Goal: Task Accomplishment & Management: Manage account settings

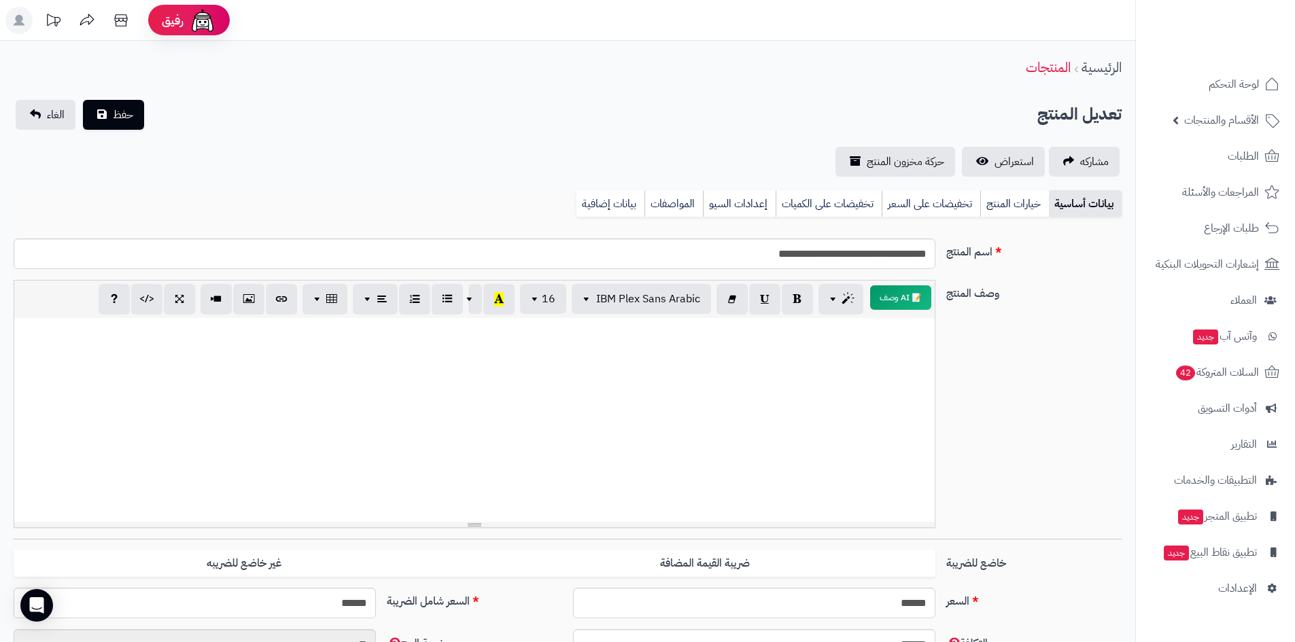
scroll to position [325, 0]
drag, startPoint x: 987, startPoint y: 411, endPoint x: 1006, endPoint y: 412, distance: 19.7
click at [988, 411] on div "وصف المنتج 📝 AI وصف p blockquote pre h1 h2 h3 h4 h5 h6 IBM Plex Sans Arabic Ari…" at bounding box center [567, 409] width 1119 height 259
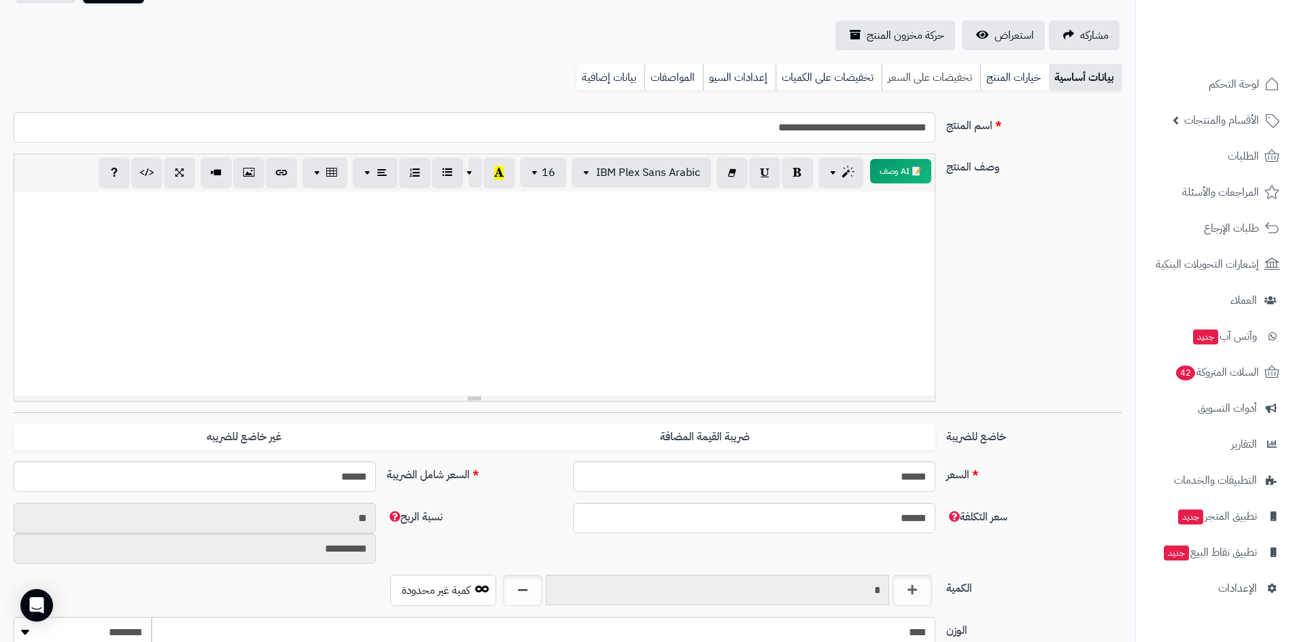
scroll to position [0, 0]
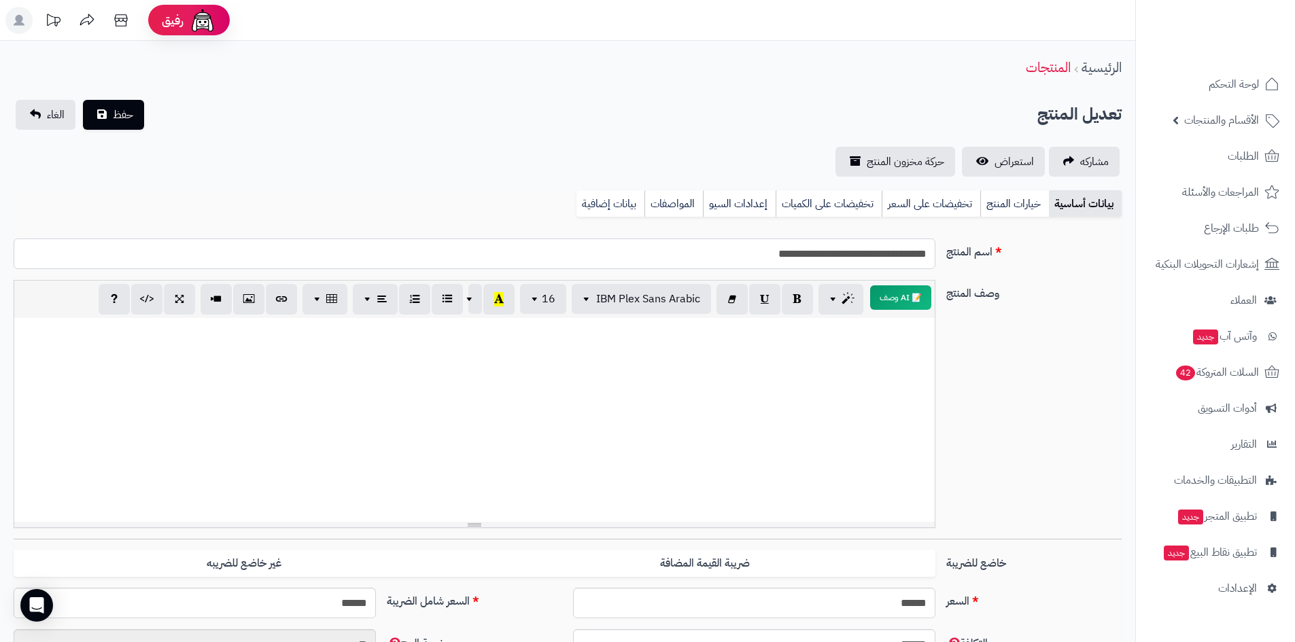
click at [866, 255] on input "**********" at bounding box center [475, 254] width 922 height 31
click at [1067, 487] on div "وصف المنتج 📝 AI وصف p blockquote pre h1 h2 h3 h4 h5 h6 IBM Plex Sans Arabic Ari…" at bounding box center [567, 409] width 1119 height 259
click at [1246, 364] on span "السلات المتروكة 42" at bounding box center [1216, 372] width 85 height 19
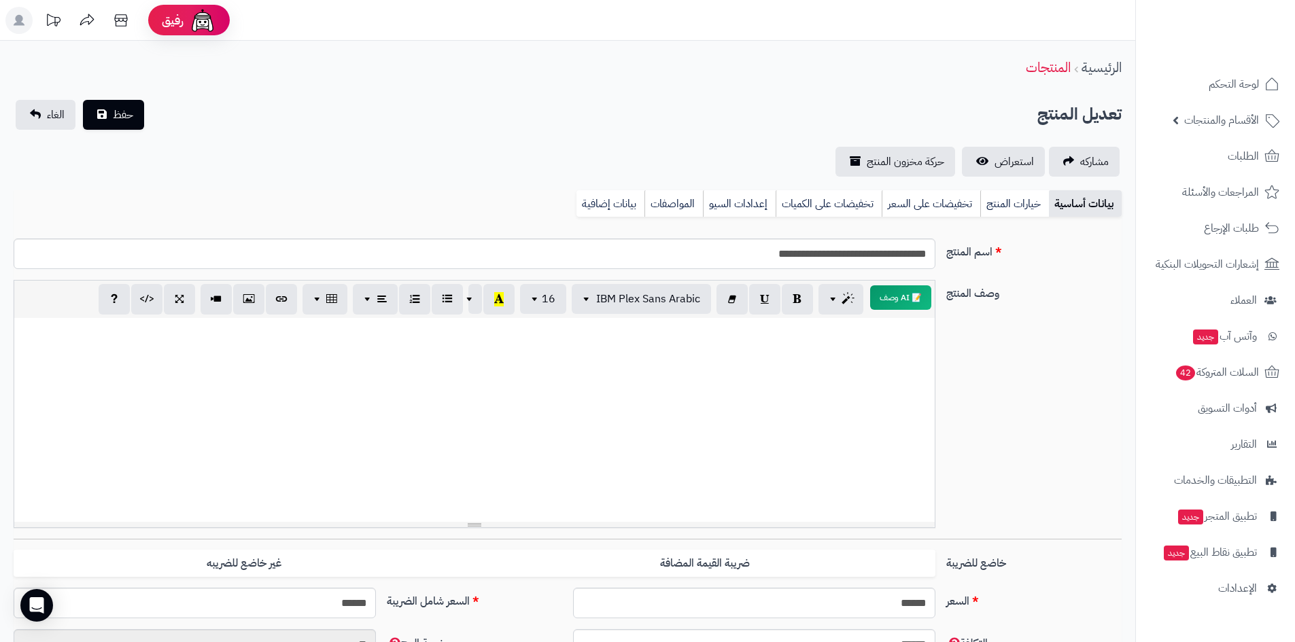
scroll to position [325, 0]
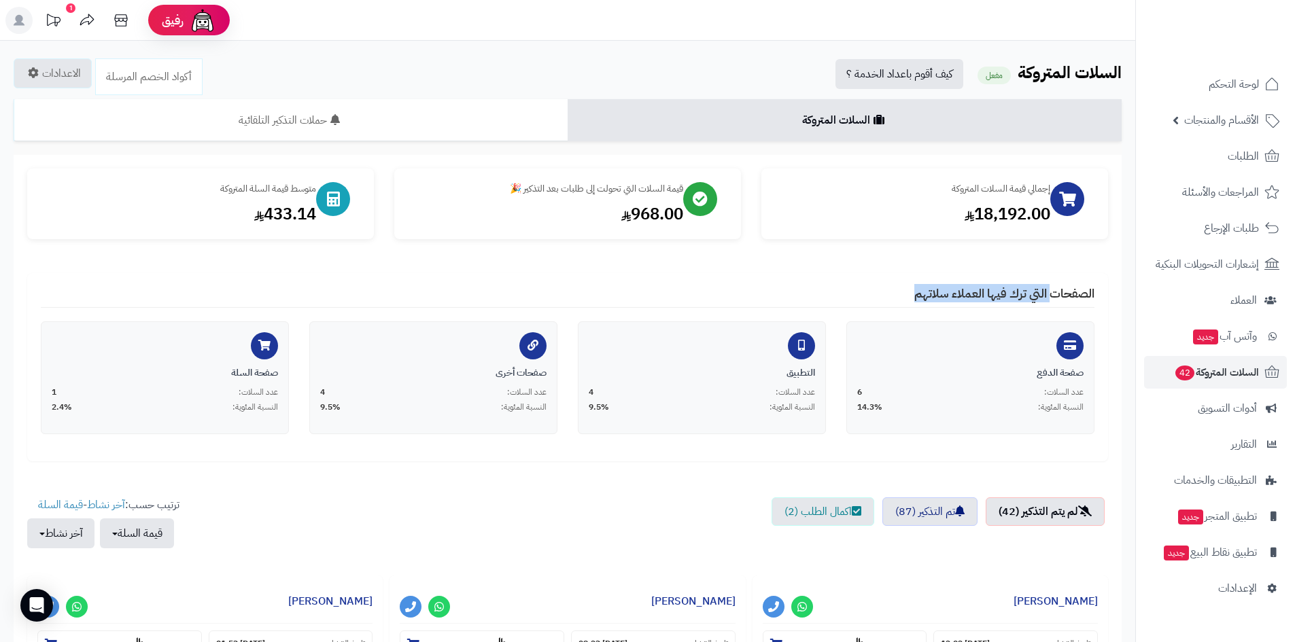
drag, startPoint x: 860, startPoint y: 275, endPoint x: 1048, endPoint y: 256, distance: 188.6
click at [1048, 256] on div "إجمالي قيمة السلات المتروكة 18,192.00 قيمة السلات التي تحولت إلى طلبات بعد التذ…" at bounding box center [567, 315] width 1081 height 293
click at [579, 514] on ul "لم يتم التذكير (42) تم التذكير (87) اكمال الطلب (2)" at bounding box center [567, 530] width 1081 height 65
click at [1235, 80] on span "لوحة التحكم" at bounding box center [1235, 84] width 50 height 19
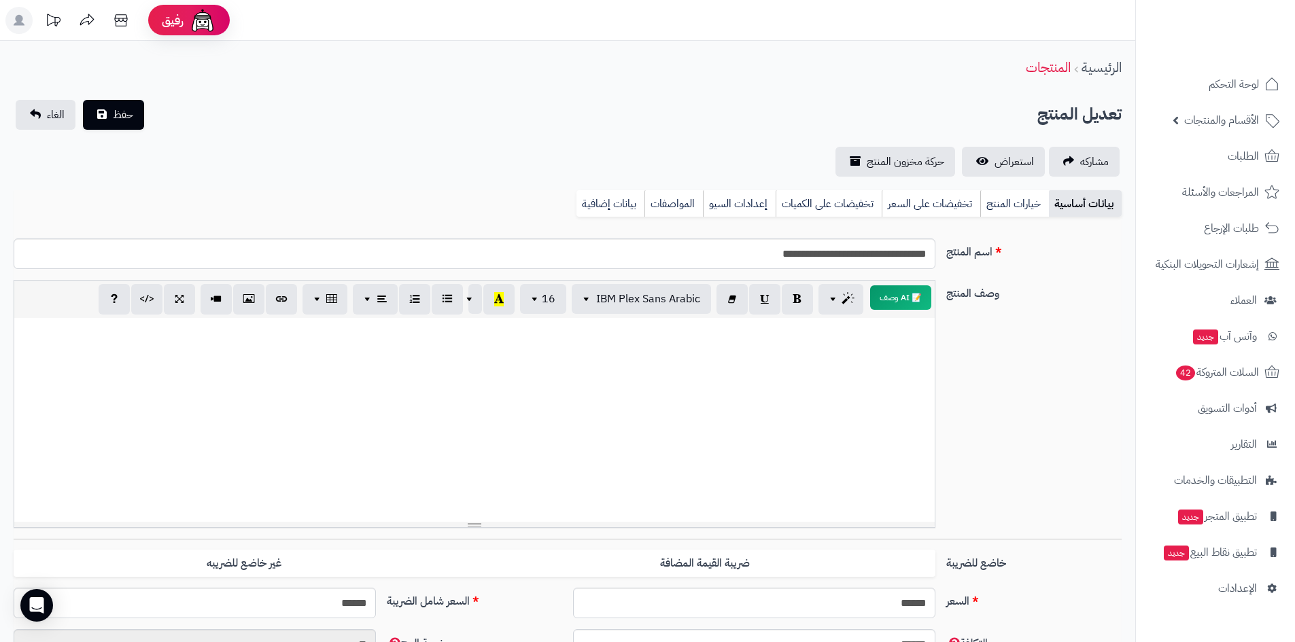
scroll to position [325, 0]
click at [1014, 378] on div "وصف المنتج 📝 AI وصف p blockquote pre h1 h2 h3 h4 h5 h6 IBM Plex Sans Arabic Ari…" at bounding box center [567, 409] width 1119 height 259
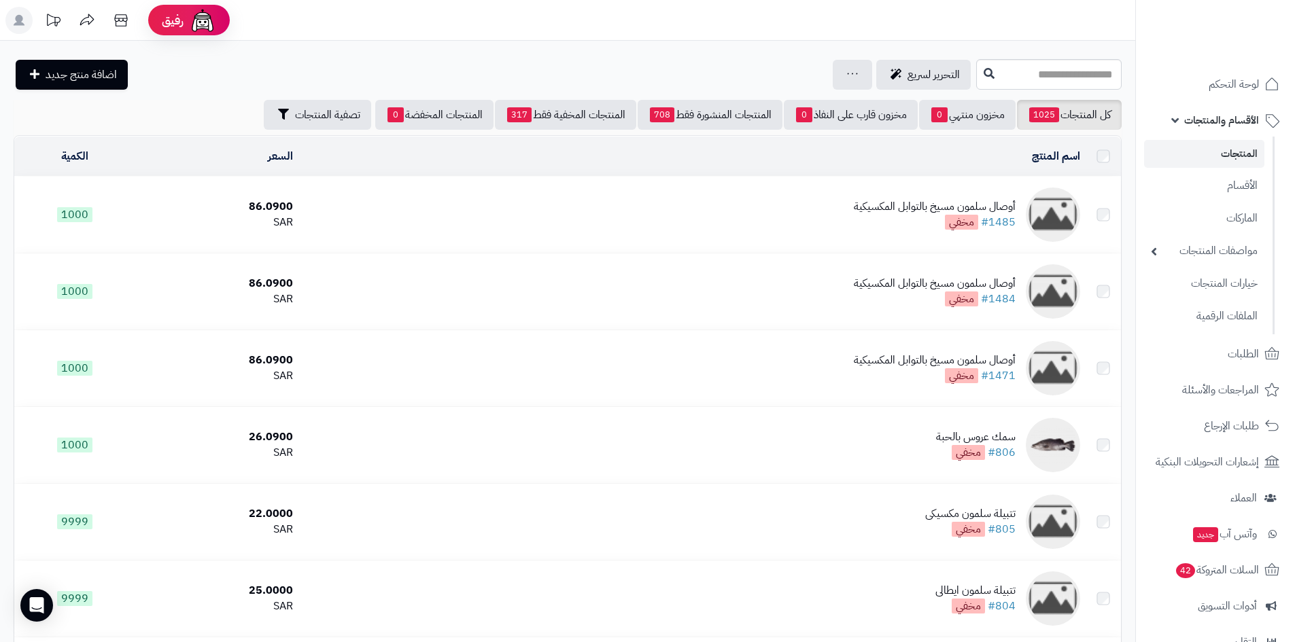
scroll to position [1900, 0]
